Goal: Task Accomplishment & Management: Use online tool/utility

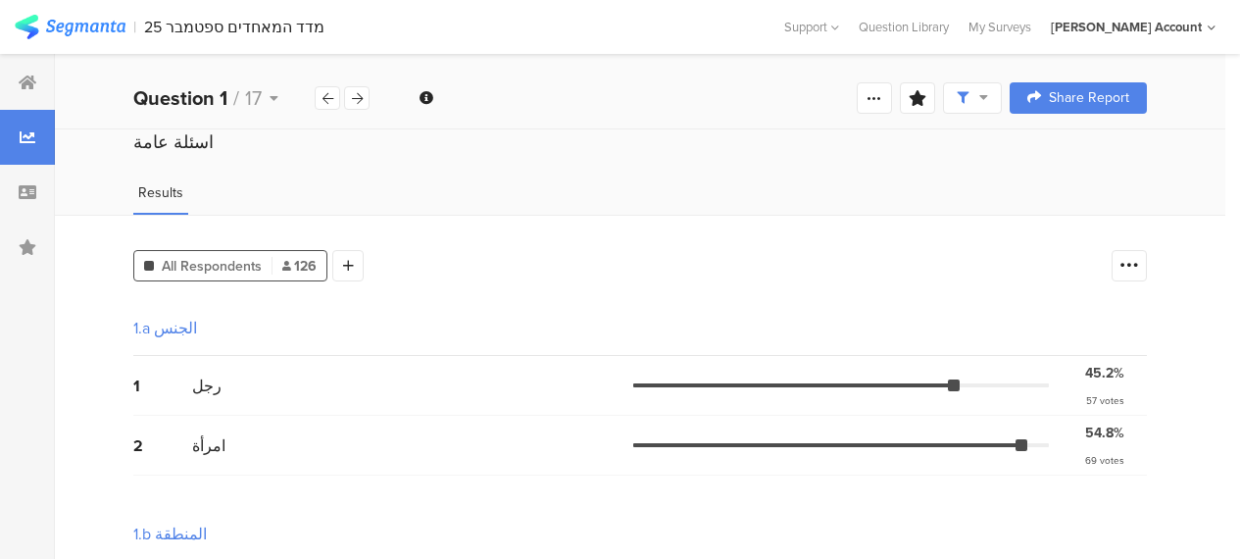
scroll to position [999, 0]
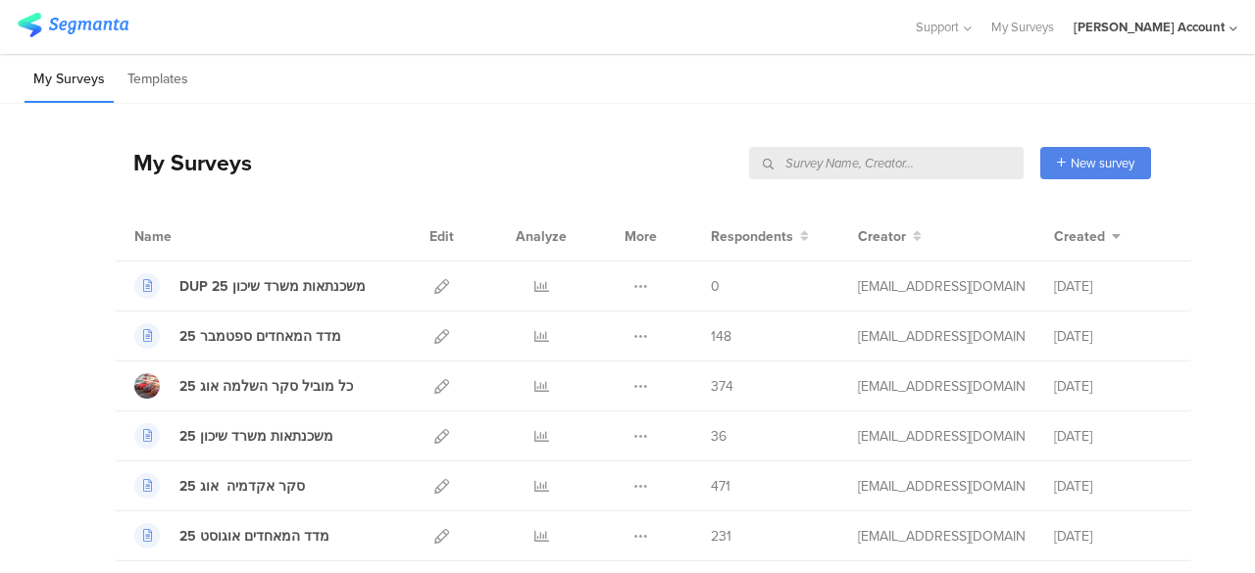
click at [382, 171] on div "My Surveys New survey Start from scratch Choose from templates" at bounding box center [632, 163] width 1037 height 78
click at [533, 148] on div "My Surveys New survey Start from scratch Choose from templates" at bounding box center [632, 163] width 1037 height 78
click at [561, 154] on div "My Surveys | 132 Surveys New survey Start from scratch Choose from templates" at bounding box center [632, 163] width 1037 height 78
click at [595, 59] on div "My Surveys Templates" at bounding box center [627, 79] width 1255 height 50
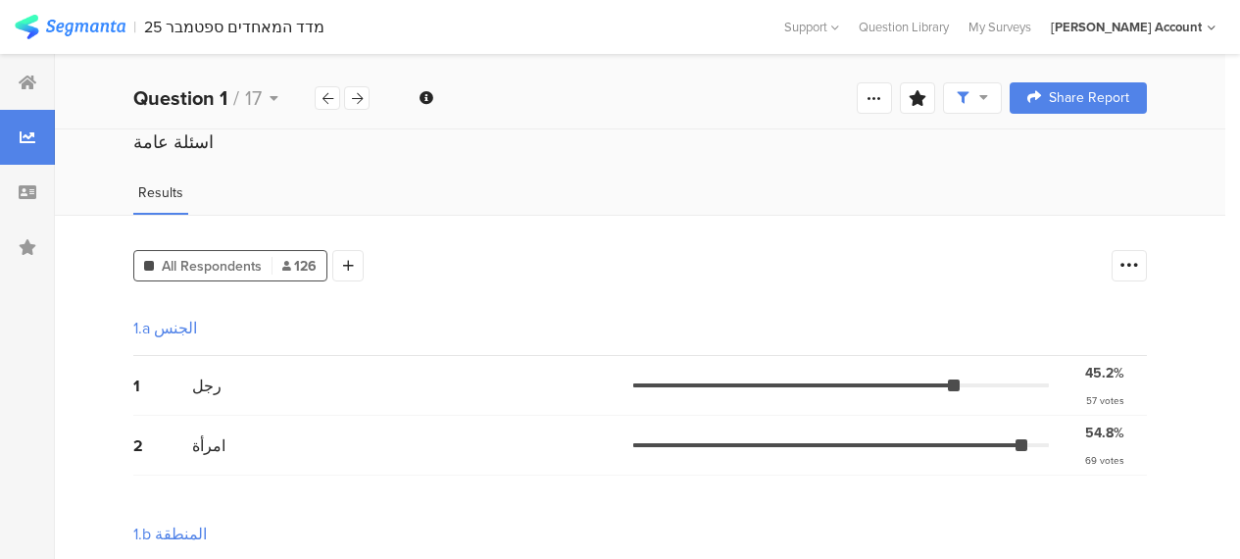
scroll to position [999, 0]
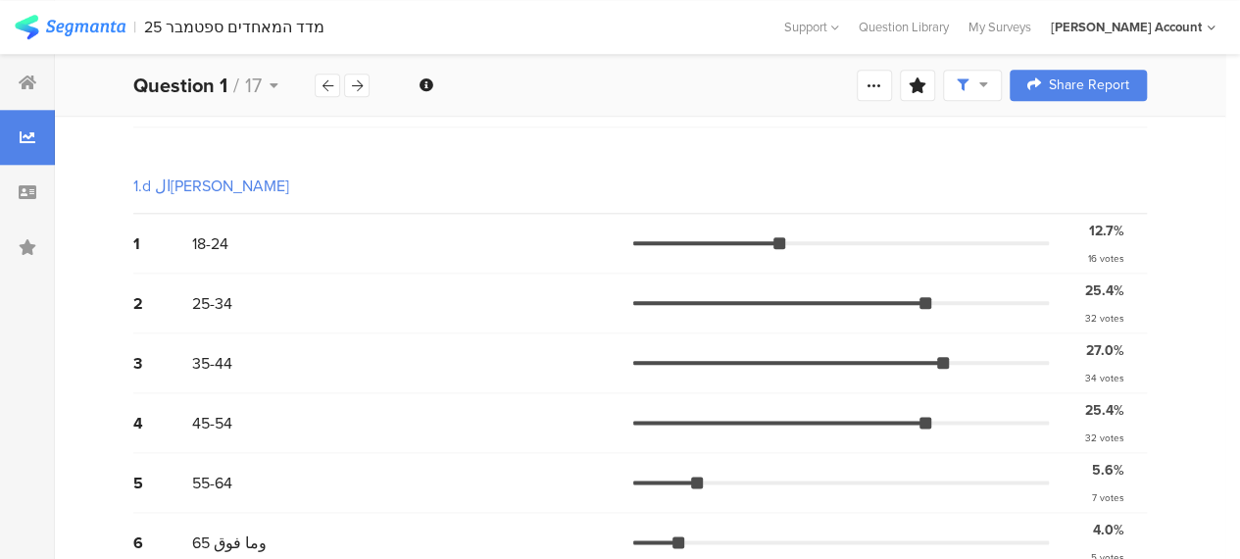
click at [27, 83] on icon at bounding box center [28, 83] width 18 height 16
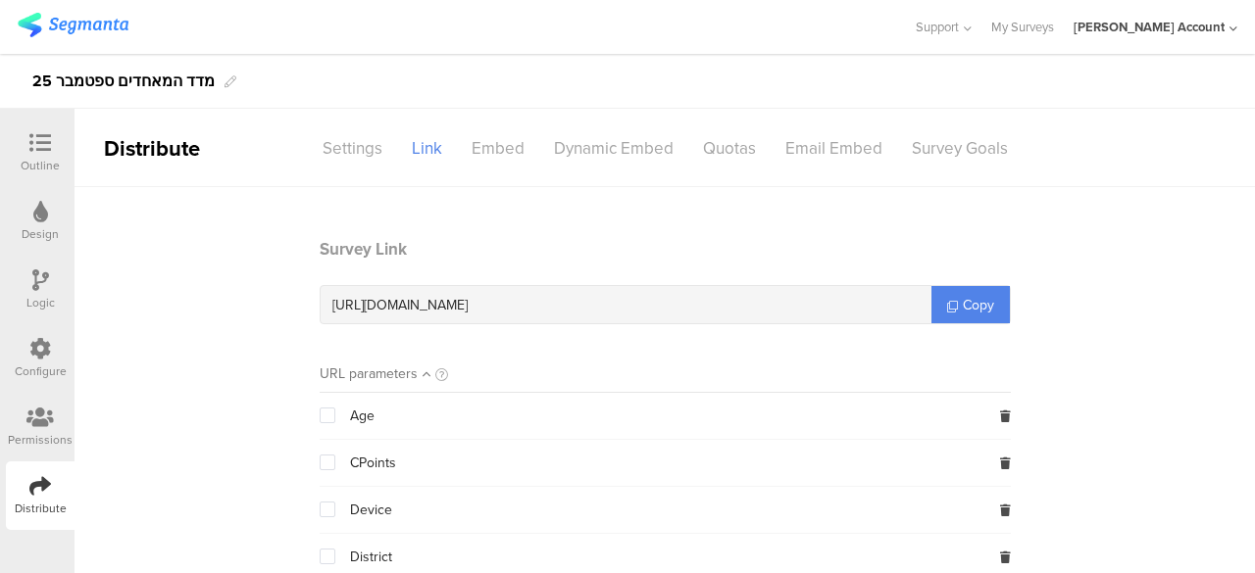
click at [47, 141] on icon at bounding box center [40, 143] width 22 height 22
